Goal: Information Seeking & Learning: Find specific fact

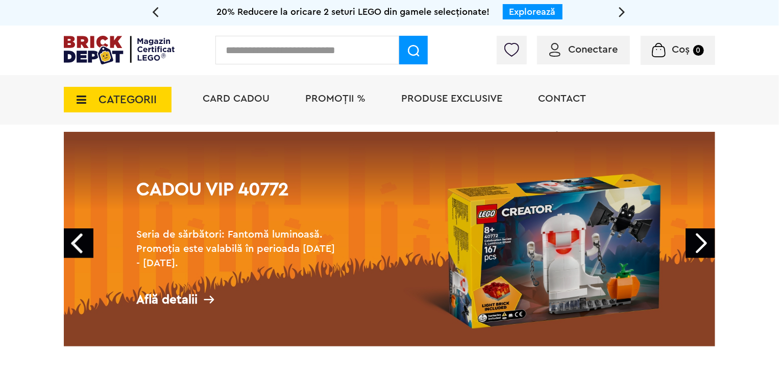
click at [588, 50] on span "Conectare" at bounding box center [593, 49] width 50 height 10
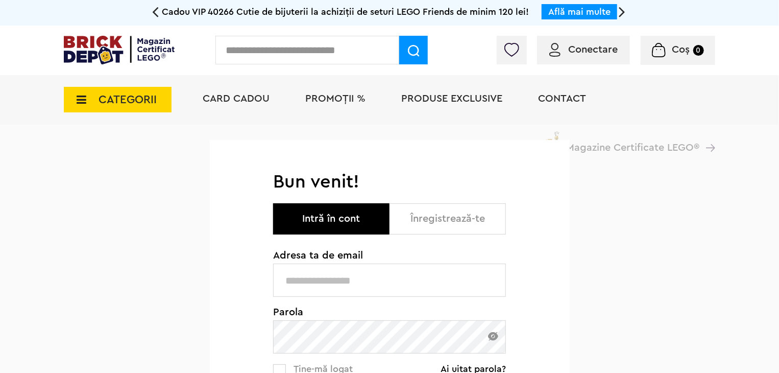
scroll to position [153, 0]
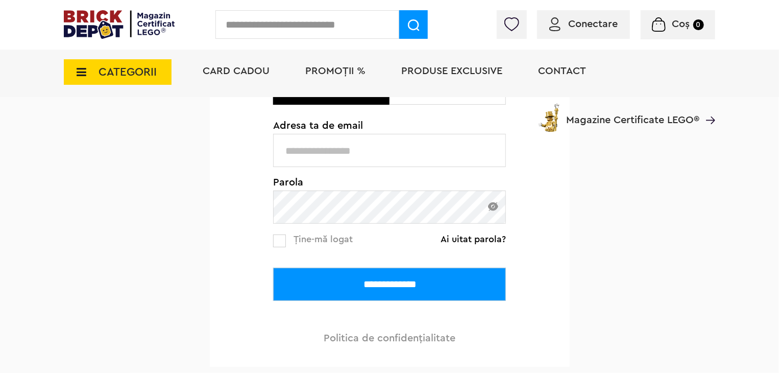
type input "**********"
click at [357, 284] on input "**********" at bounding box center [389, 284] width 233 height 33
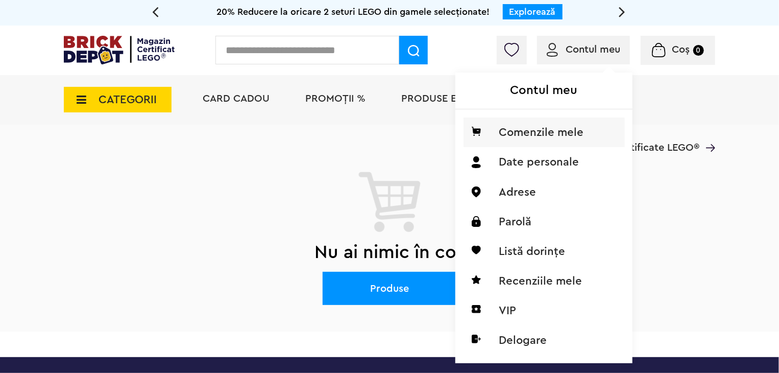
click at [537, 136] on li "Comenzile mele" at bounding box center [544, 132] width 161 height 30
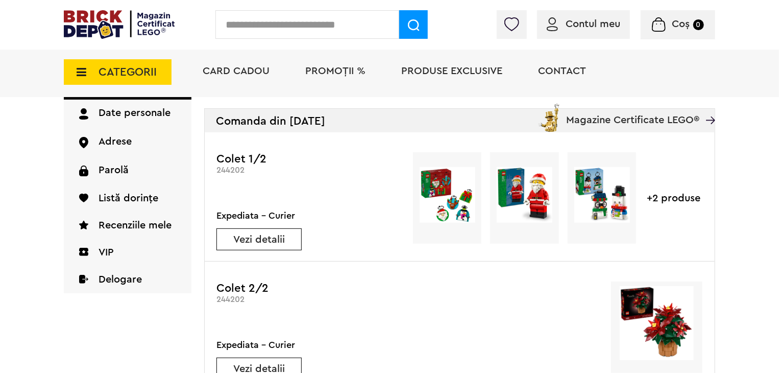
scroll to position [153, 0]
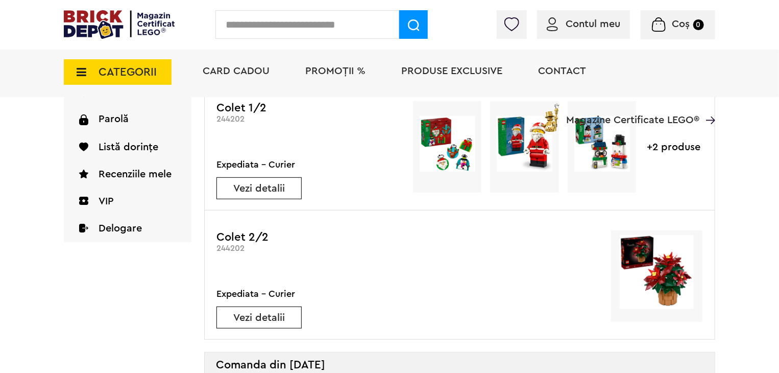
click at [267, 190] on link "Vezi detalii" at bounding box center [259, 188] width 84 height 10
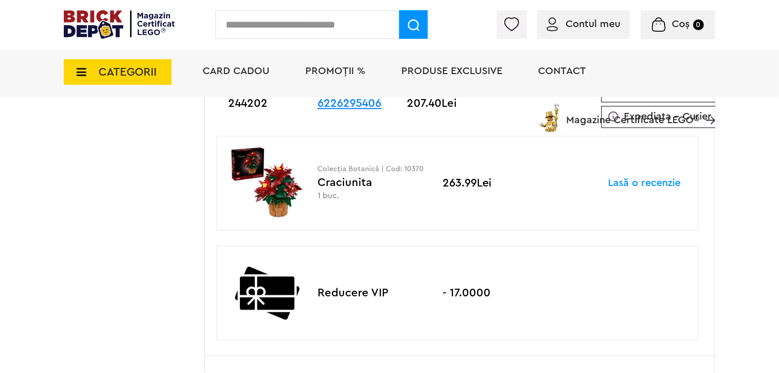
scroll to position [1123, 0]
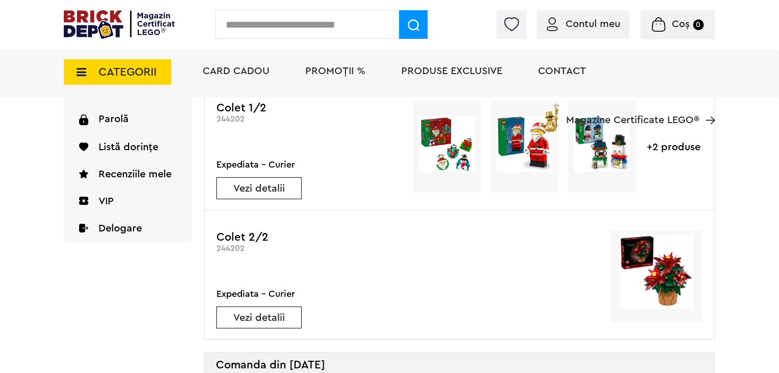
click at [671, 283] on img at bounding box center [657, 272] width 74 height 74
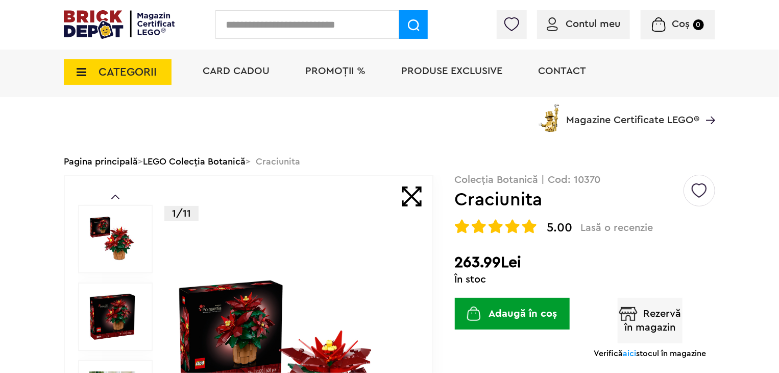
scroll to position [102, 0]
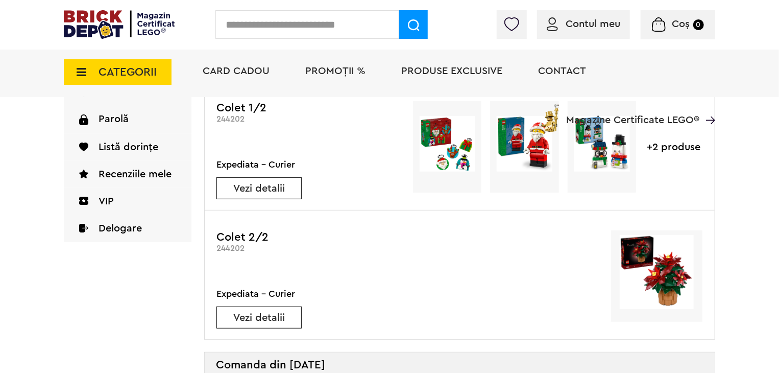
click at [533, 151] on img at bounding box center [525, 144] width 56 height 56
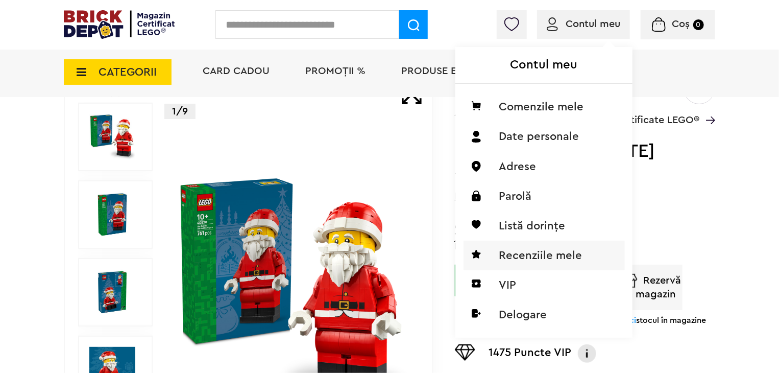
scroll to position [153, 0]
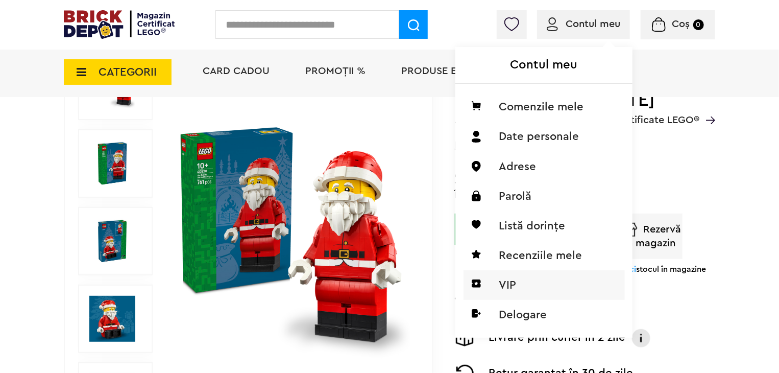
click at [500, 286] on li "VIP" at bounding box center [544, 285] width 161 height 30
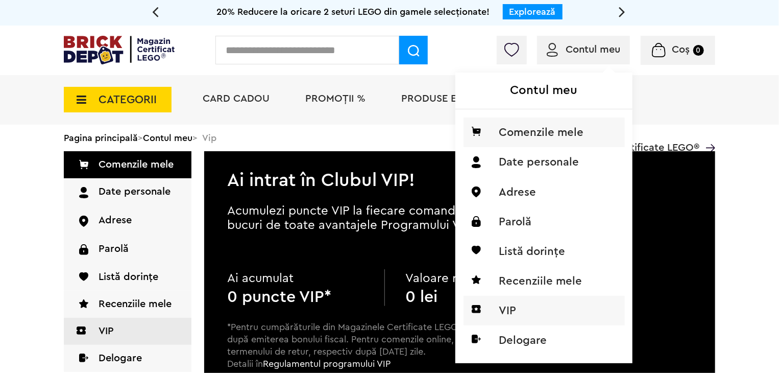
click at [547, 130] on li "Comenzile mele" at bounding box center [544, 132] width 161 height 30
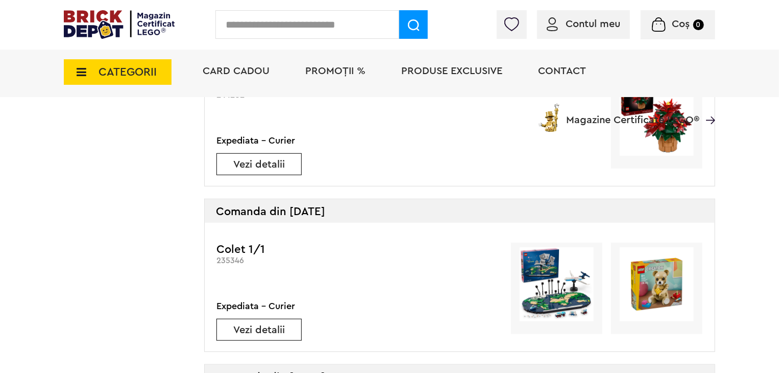
scroll to position [357, 0]
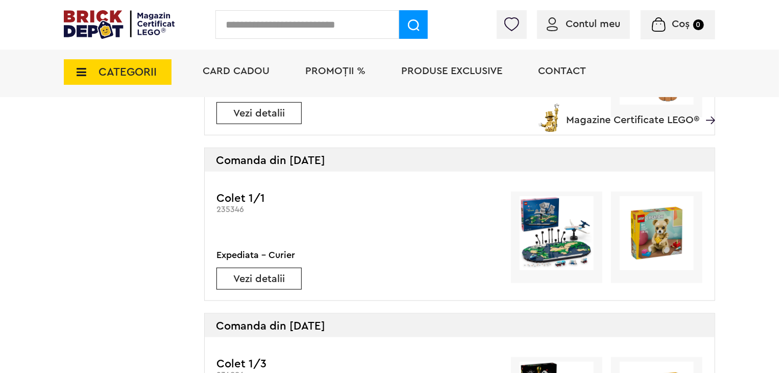
click at [261, 274] on link "Vezi detalii" at bounding box center [259, 279] width 84 height 10
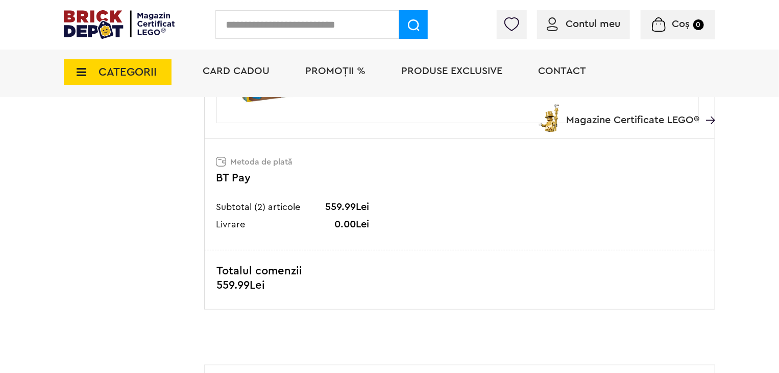
scroll to position [255, 0]
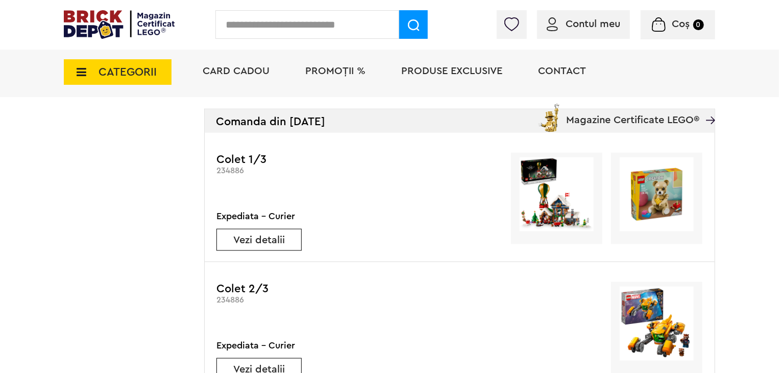
scroll to position [613, 0]
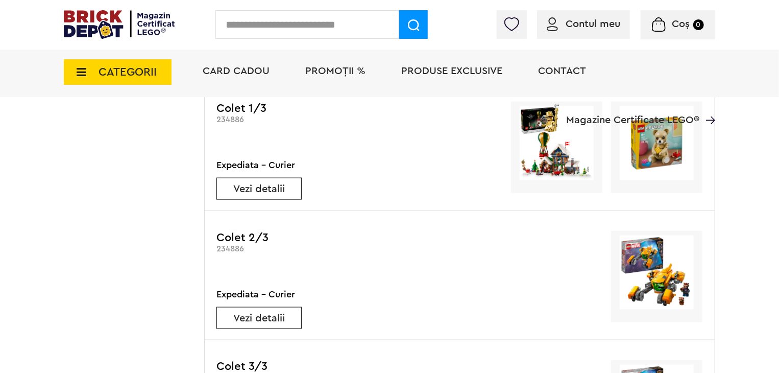
click at [263, 319] on link "Vezi detalii" at bounding box center [259, 318] width 84 height 10
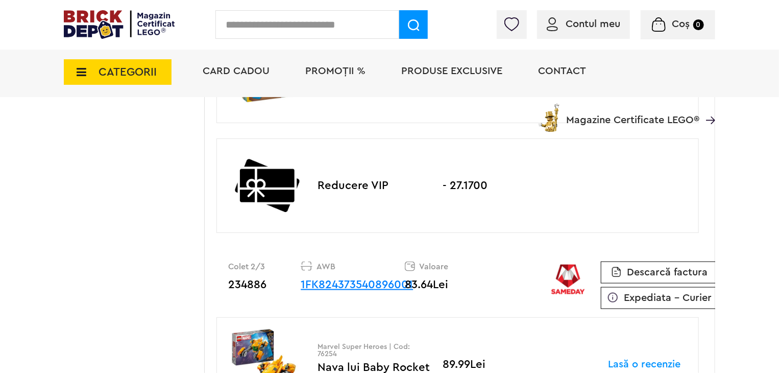
scroll to position [306, 0]
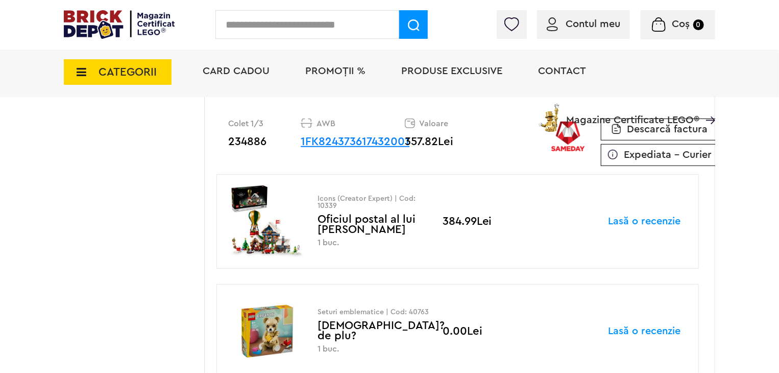
click at [247, 196] on img at bounding box center [267, 221] width 77 height 74
click at [377, 223] on div "Icons (Creator Expert) | Cod: 10339 Oficiul postal al lui Mos Craciun 1 buc." at bounding box center [374, 221] width 113 height 53
drag, startPoint x: 340, startPoint y: 206, endPoint x: 318, endPoint y: 207, distance: 22.0
click at [318, 207] on p "Icons (Creator Expert) | Cod: 10339" at bounding box center [374, 202] width 113 height 14
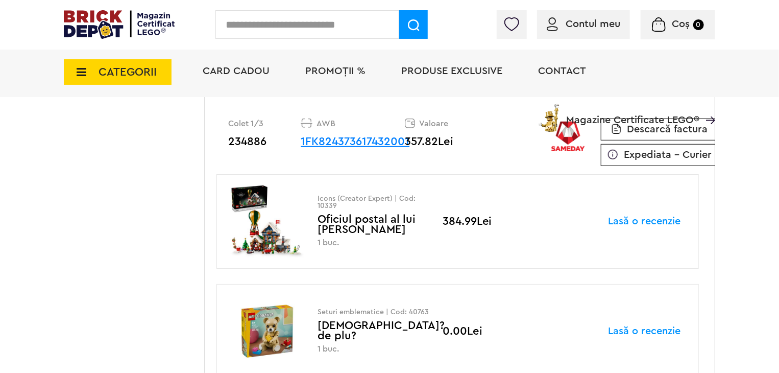
copy p "10339"
click at [253, 22] on input "text" at bounding box center [308, 24] width 184 height 29
paste input "*****"
type input "*****"
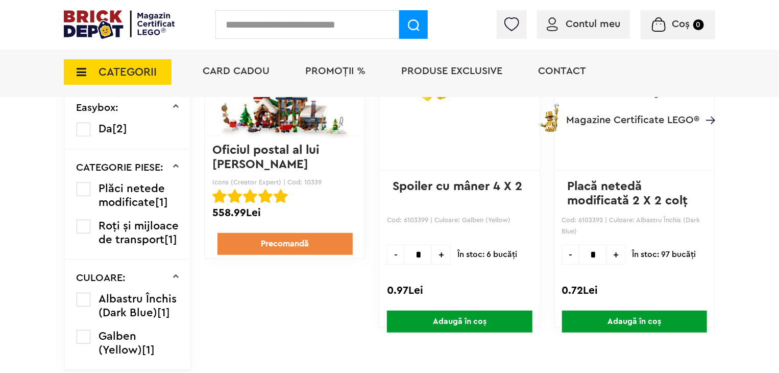
scroll to position [102, 0]
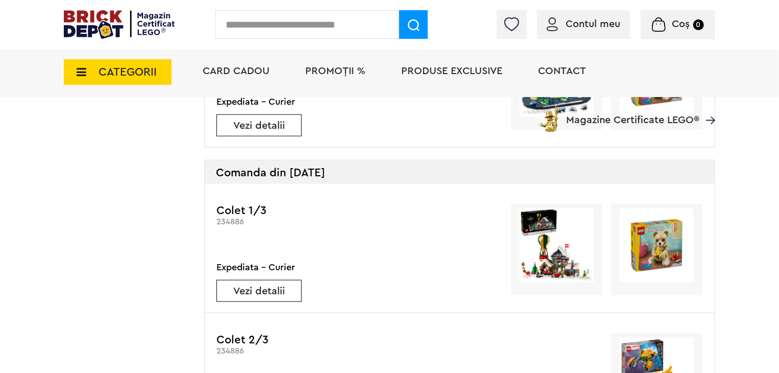
scroll to position [460, 0]
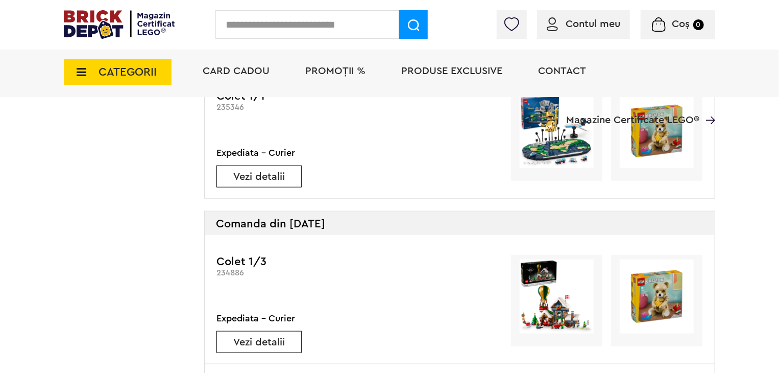
click at [249, 177] on link "Vezi detalii" at bounding box center [259, 177] width 84 height 10
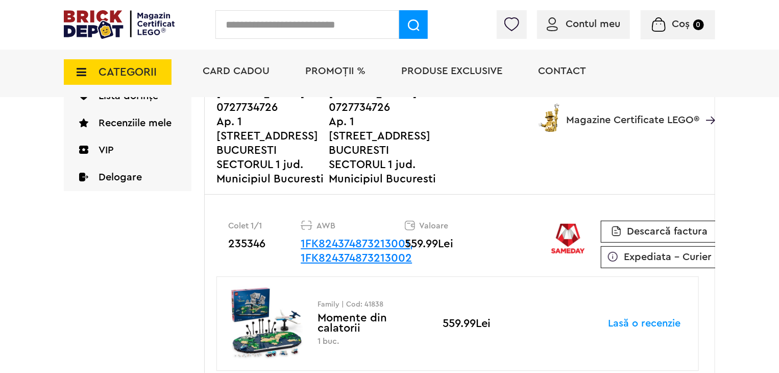
scroll to position [255, 0]
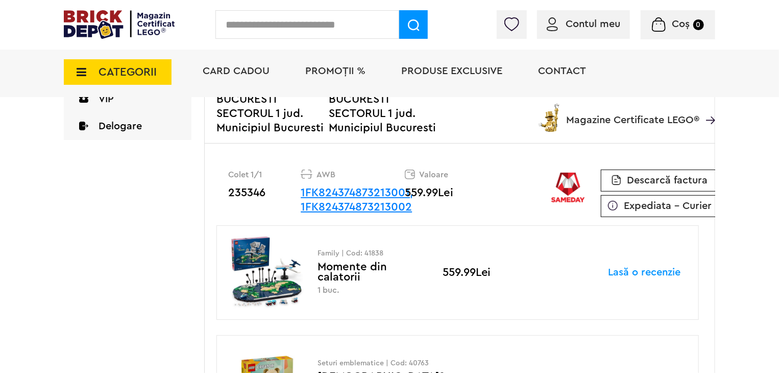
click at [336, 266] on div "Family | Cod: 41838 Momente din calatorii 1 buc." at bounding box center [374, 272] width 113 height 45
drag, startPoint x: 382, startPoint y: 253, endPoint x: 364, endPoint y: 253, distance: 18.4
click at [364, 253] on p "Family | Cod: 41838" at bounding box center [374, 253] width 113 height 7
copy p "41838"
click at [272, 25] on input "text" at bounding box center [308, 24] width 184 height 29
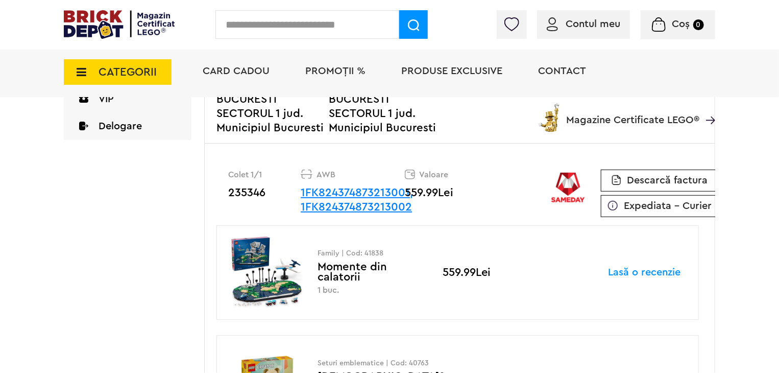
paste input "*****"
type input "*****"
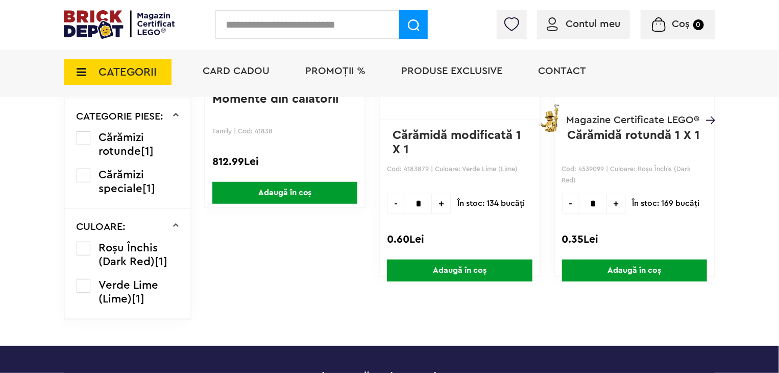
scroll to position [51, 0]
